Goal: Find specific page/section: Find specific page/section

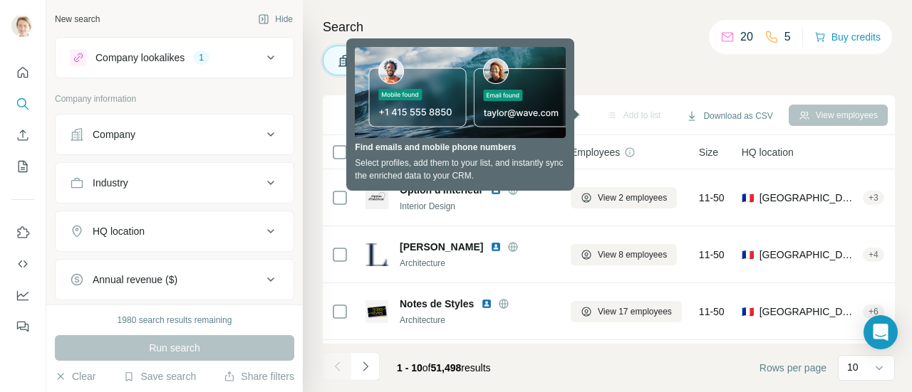
click at [610, 56] on div "Companies People" at bounding box center [609, 61] width 572 height 30
click at [152, 224] on div "HQ location" at bounding box center [166, 231] width 192 height 14
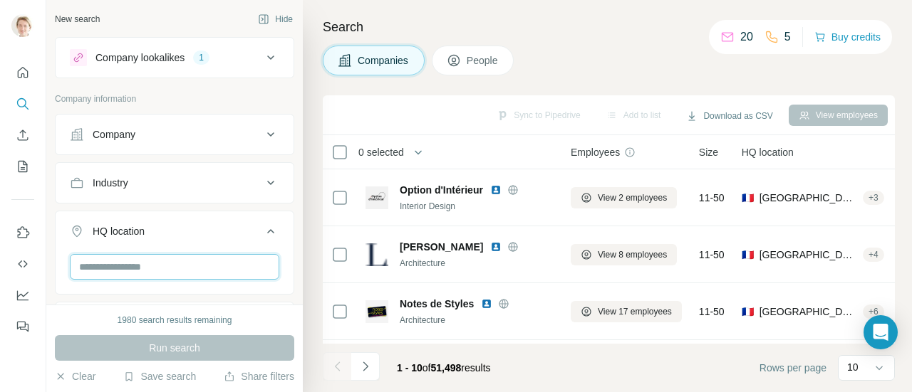
click at [145, 259] on input "text" at bounding box center [174, 267] width 209 height 26
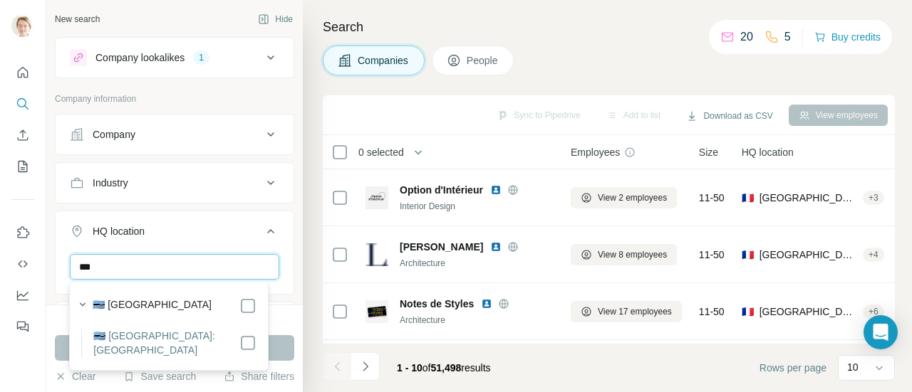
scroll to position [71, 0]
type input "***"
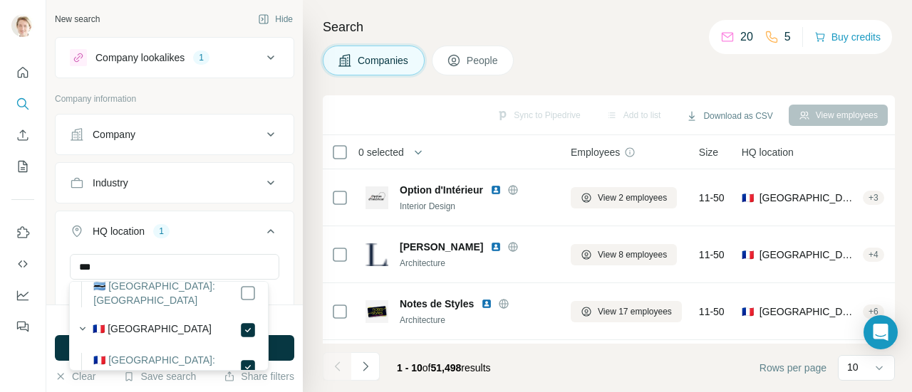
scroll to position [71, 0]
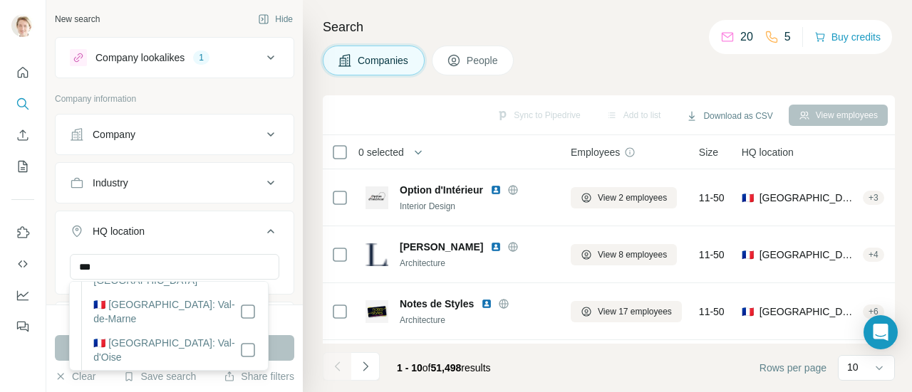
scroll to position [2706, 0]
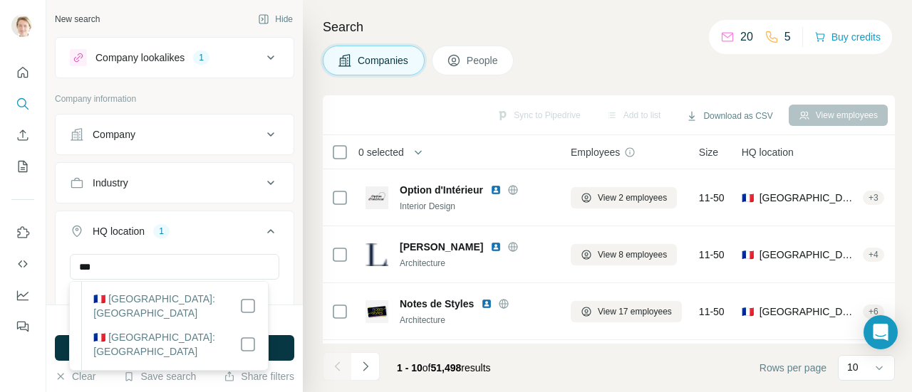
click at [578, 46] on div "Companies People" at bounding box center [609, 61] width 572 height 30
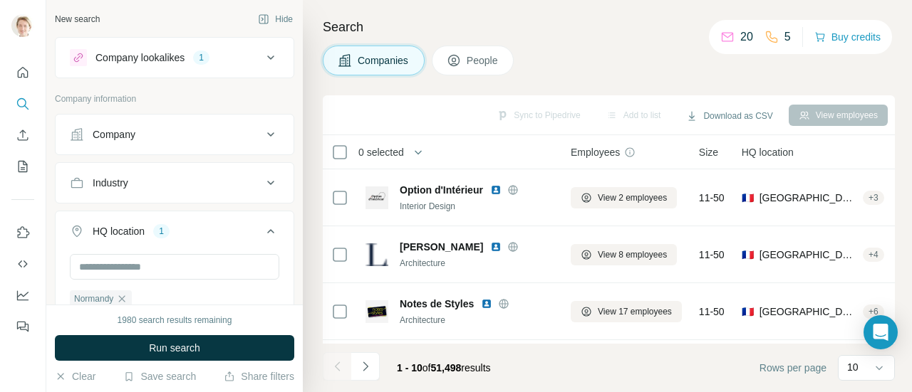
scroll to position [2193, 0]
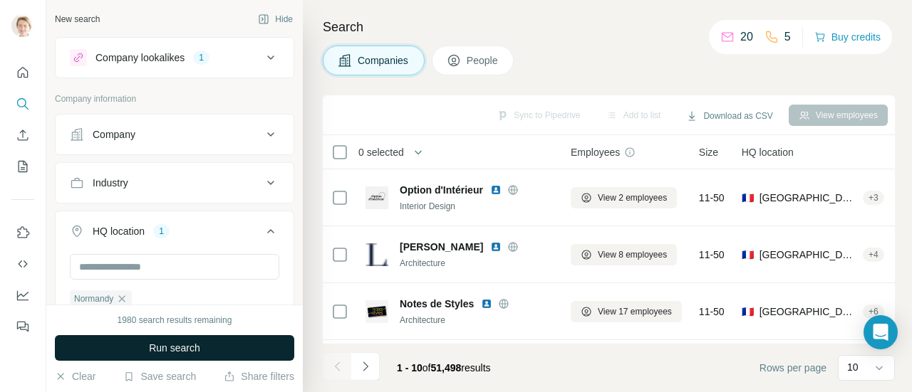
click at [152, 341] on span "Run search" at bounding box center [174, 348] width 51 height 14
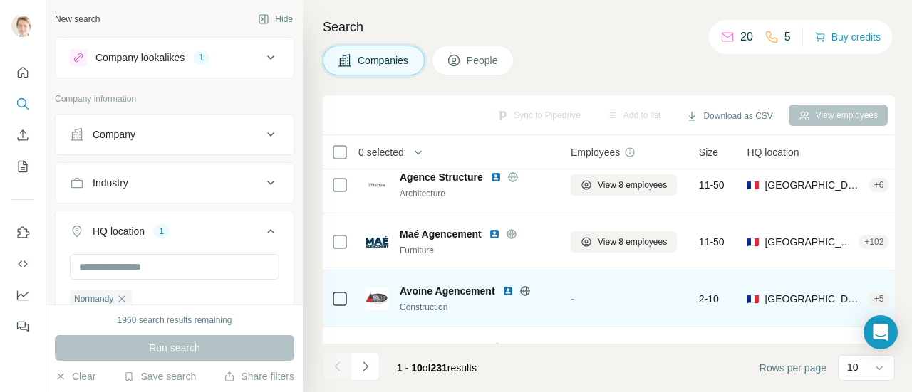
scroll to position [0, 0]
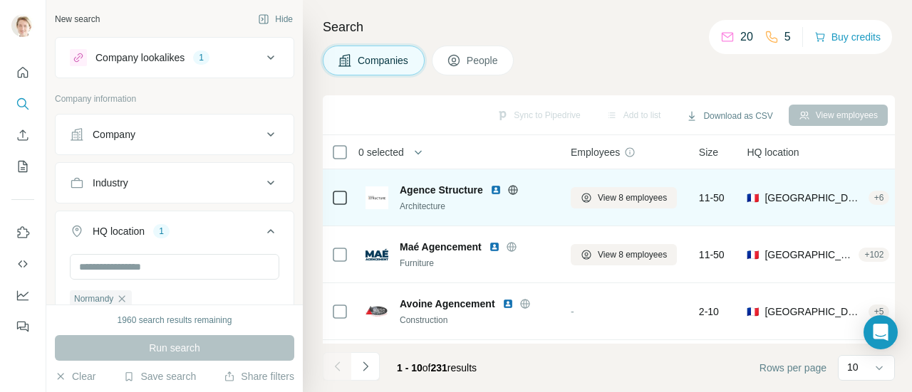
click at [513, 189] on icon at bounding box center [512, 189] width 11 height 11
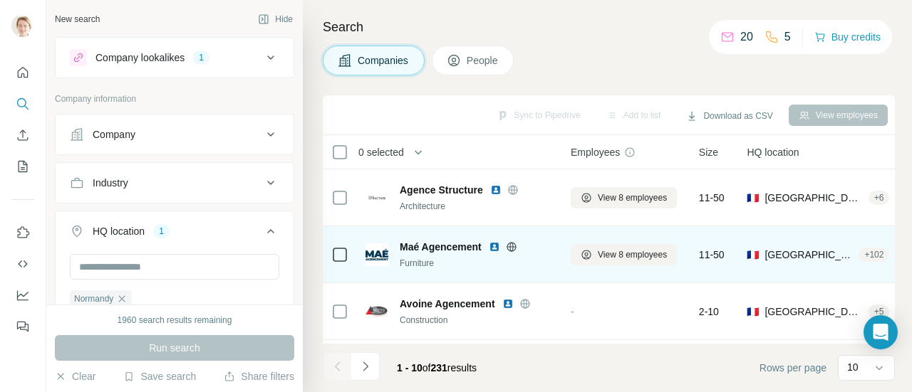
click at [513, 242] on icon at bounding box center [510, 246] width 9 height 9
